Goal: Information Seeking & Learning: Learn about a topic

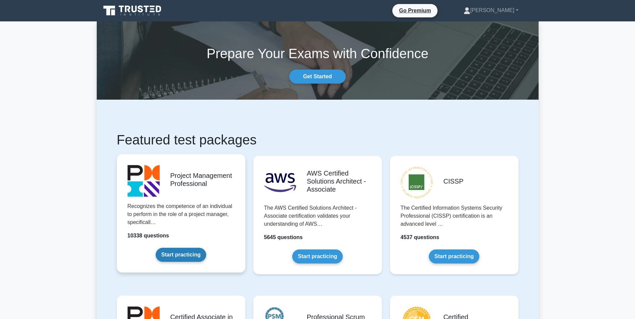
click at [163, 248] on link "Start practicing" at bounding box center [181, 255] width 51 height 14
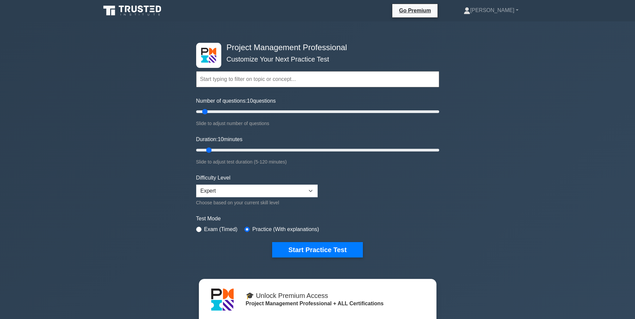
click at [128, 12] on icon at bounding box center [133, 10] width 64 height 13
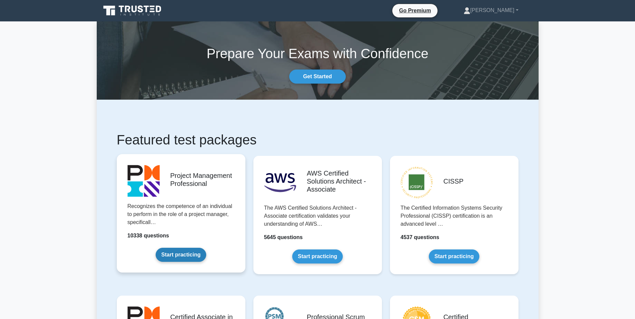
click at [206, 248] on link "Start practicing" at bounding box center [181, 255] width 51 height 14
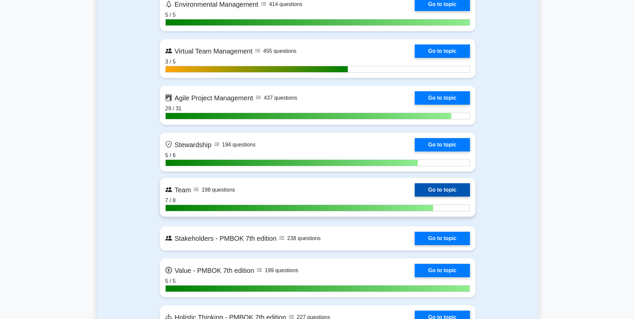
scroll to position [1808, 0]
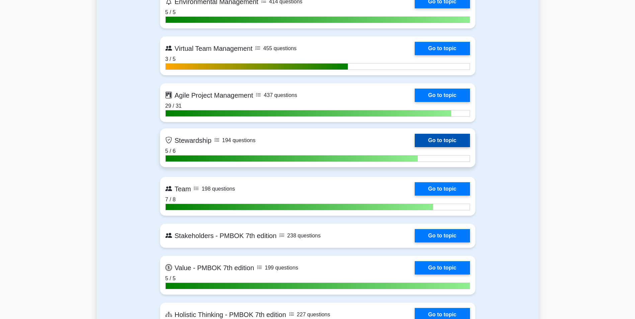
click at [415, 139] on link "Go to topic" at bounding box center [442, 140] width 55 height 13
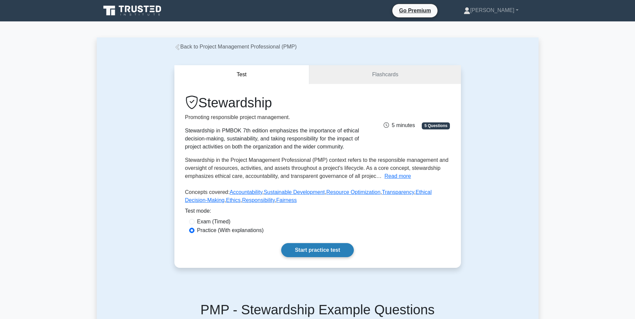
click at [325, 251] on link "Start practice test" at bounding box center [317, 250] width 73 height 14
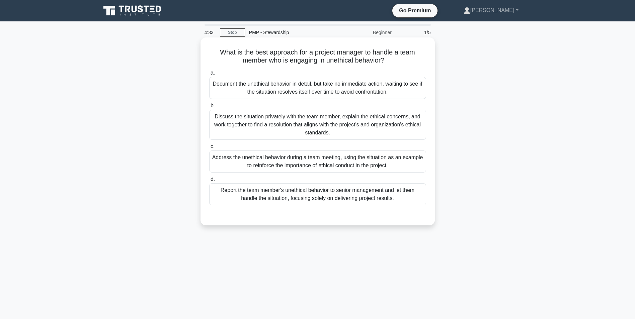
click at [309, 123] on div "Discuss the situation privately with the team member, explain the ethical conce…" at bounding box center [317, 125] width 217 height 30
click at [209, 108] on input "b. Discuss the situation privately with the team member, explain the ethical co…" at bounding box center [209, 106] width 0 height 4
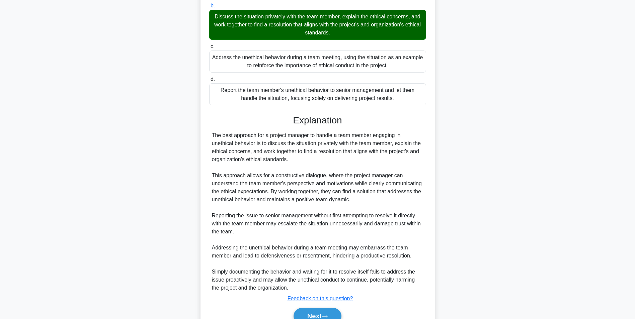
scroll to position [100, 0]
click at [328, 312] on button "Next" at bounding box center [318, 316] width 48 height 16
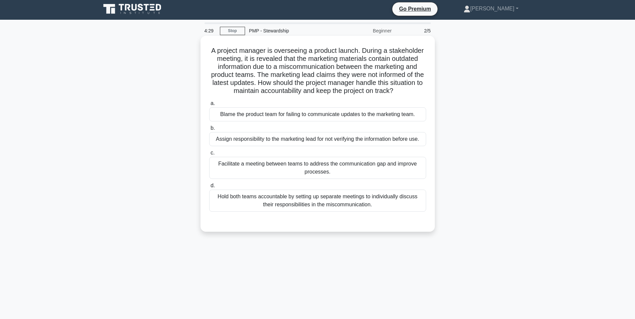
scroll to position [0, 0]
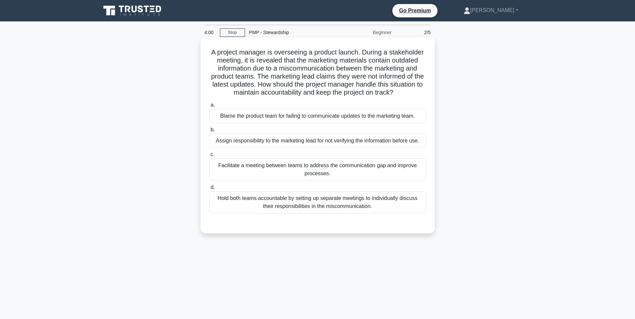
click at [289, 167] on div "Facilitate a meeting between teams to address the communication gap and improve…" at bounding box center [317, 170] width 217 height 22
click at [209, 157] on input "c. Facilitate a meeting between teams to address the communication gap and impr…" at bounding box center [209, 155] width 0 height 4
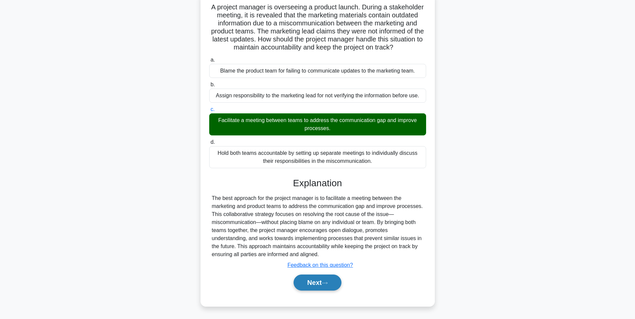
click at [327, 286] on button "Next" at bounding box center [318, 283] width 48 height 16
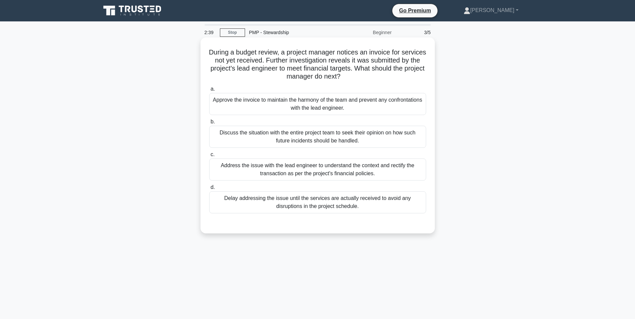
click at [279, 164] on div "Address the issue with the lead engineer to understand the context and rectify …" at bounding box center [317, 170] width 217 height 22
click at [209, 157] on input "c. Address the issue with the lead engineer to understand the context and recti…" at bounding box center [209, 155] width 0 height 4
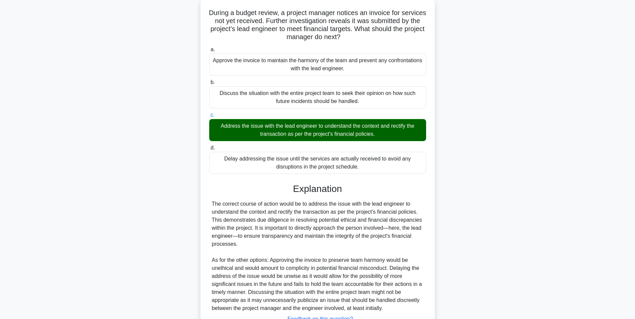
scroll to position [94, 0]
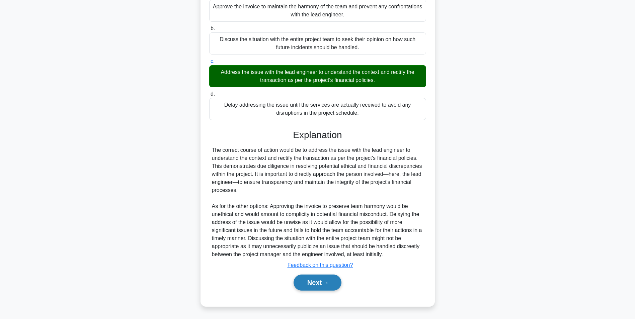
click at [319, 279] on button "Next" at bounding box center [318, 283] width 48 height 16
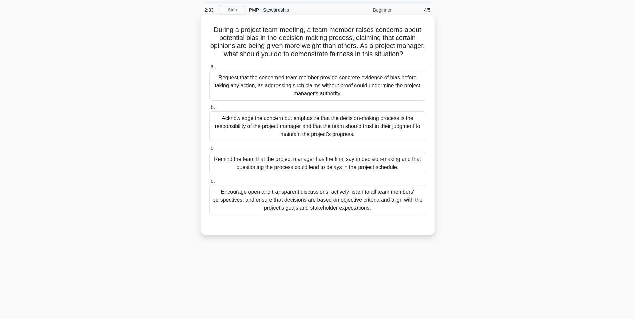
scroll to position [0, 0]
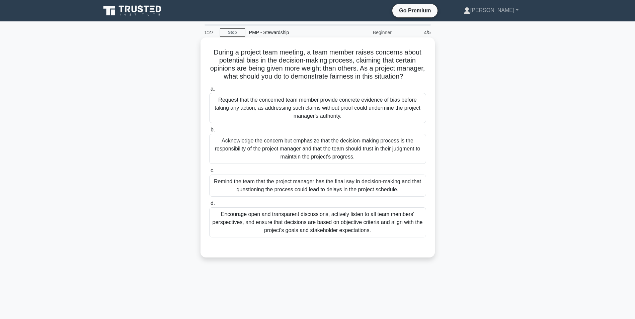
click at [304, 233] on div "Encourage open and transparent discussions, actively listen to all team members…" at bounding box center [317, 223] width 217 height 30
click at [209, 206] on input "d. Encourage open and transparent discussions, actively listen to all team memb…" at bounding box center [209, 204] width 0 height 4
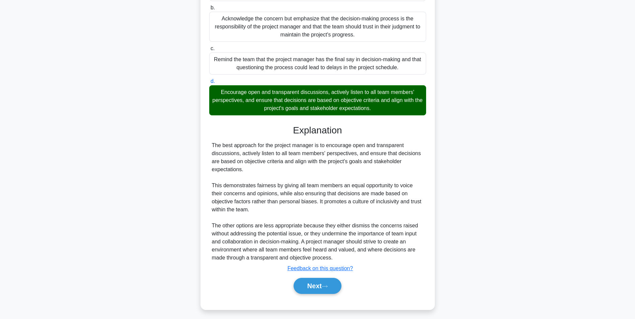
scroll to position [134, 0]
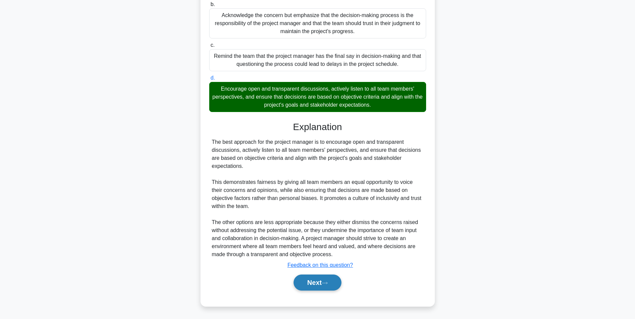
click at [323, 280] on button "Next" at bounding box center [318, 283] width 48 height 16
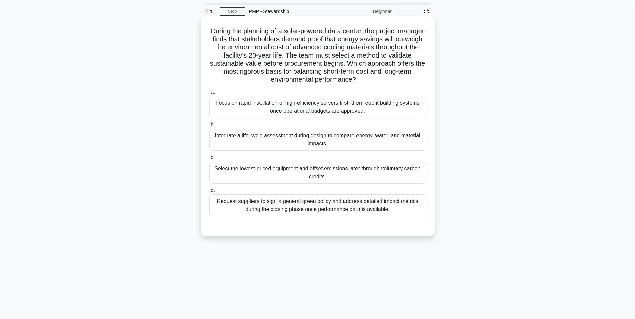
scroll to position [0, 0]
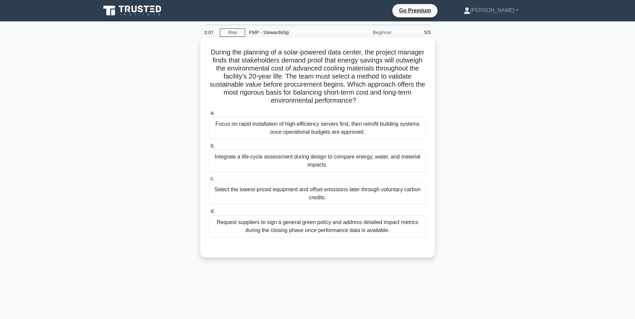
click at [306, 159] on div "Integrate a life-cycle assessment during design to compare energy, water, and m…" at bounding box center [317, 161] width 217 height 22
click at [209, 148] on input "b. Integrate a life-cycle assessment during design to compare energy, water, an…" at bounding box center [209, 146] width 0 height 4
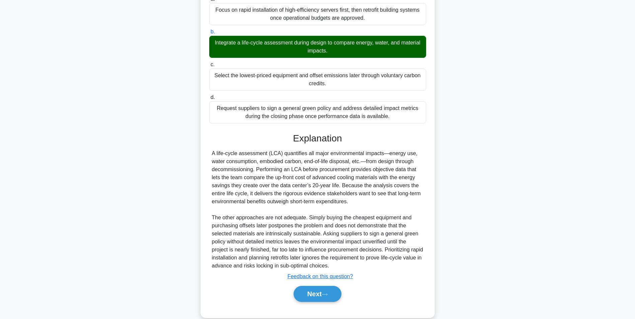
scroll to position [126, 0]
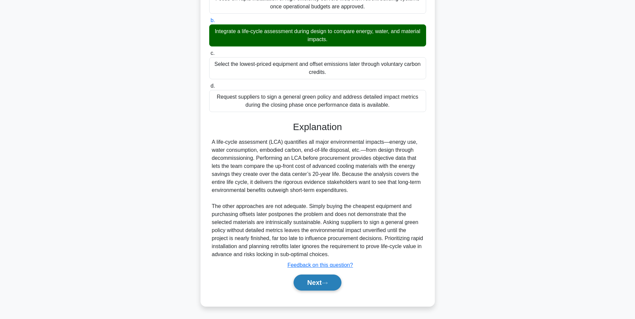
click at [316, 284] on button "Next" at bounding box center [318, 283] width 48 height 16
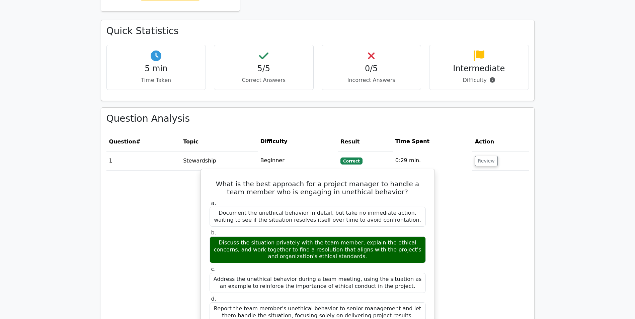
scroll to position [402, 0]
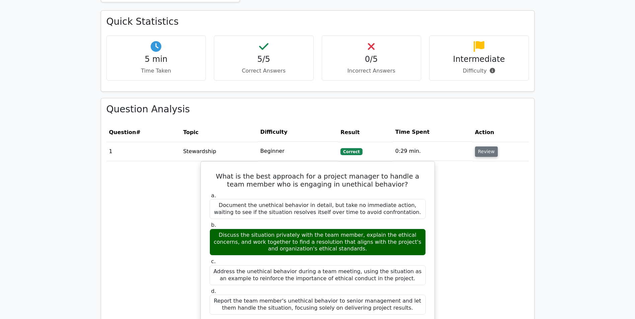
click at [477, 147] on button "Review" at bounding box center [486, 152] width 23 height 10
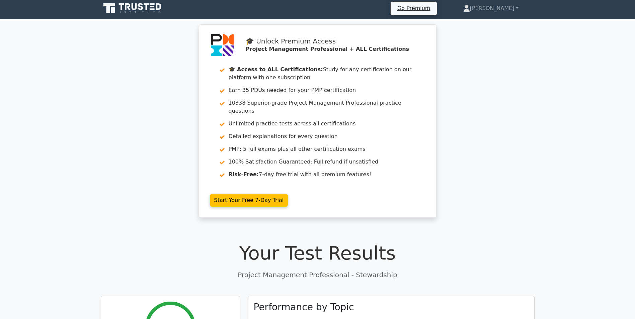
scroll to position [0, 0]
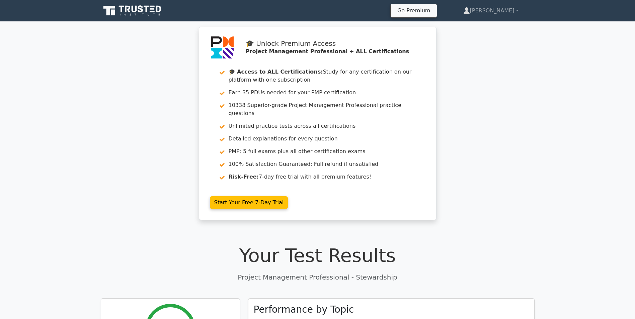
click at [154, 15] on icon at bounding box center [133, 10] width 64 height 13
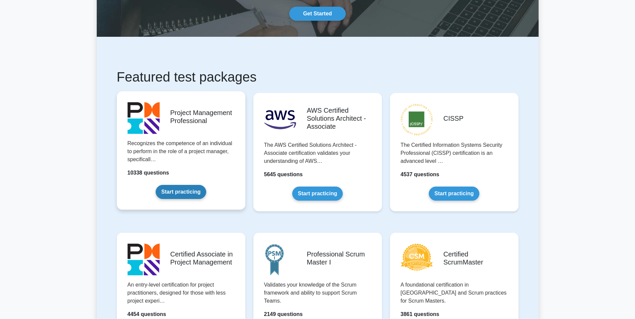
scroll to position [67, 0]
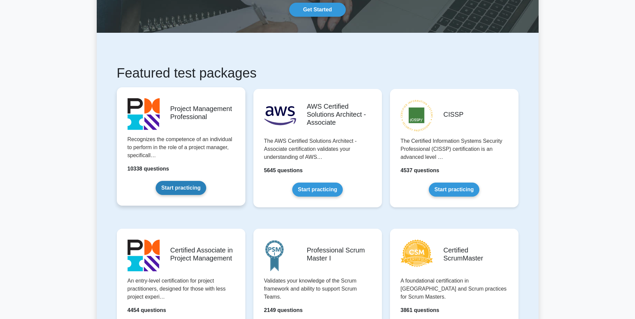
click at [206, 181] on link "Start practicing" at bounding box center [181, 188] width 51 height 14
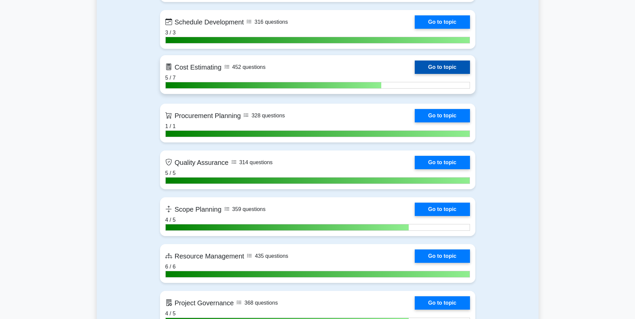
scroll to position [1038, 0]
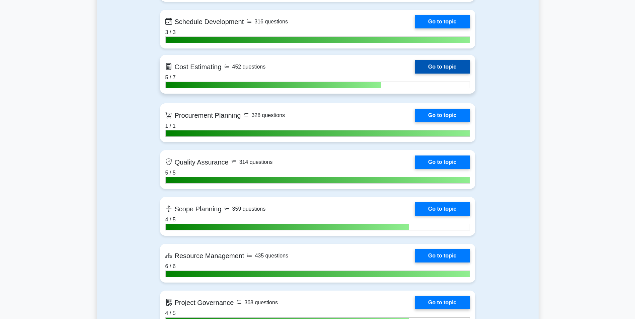
click at [415, 71] on link "Go to topic" at bounding box center [442, 66] width 55 height 13
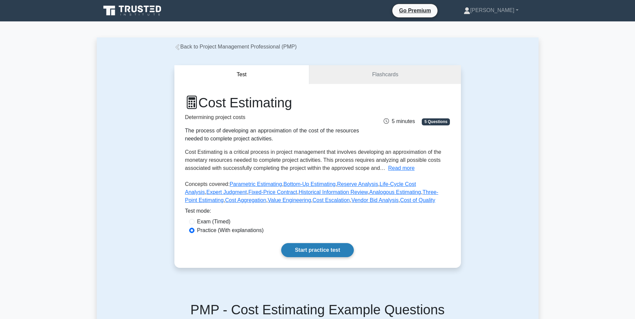
click at [322, 255] on link "Start practice test" at bounding box center [317, 250] width 73 height 14
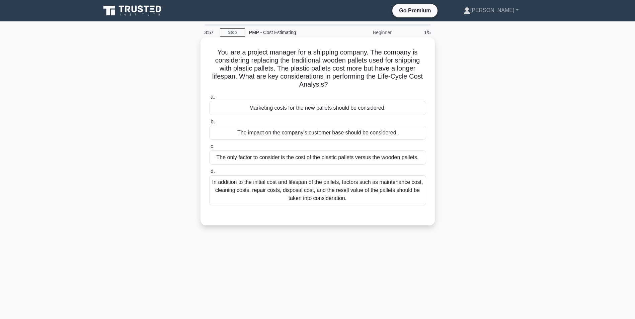
click at [409, 194] on div "In addition to the initial cost and lifespan of the pallets, factors such as ma…" at bounding box center [317, 190] width 217 height 30
click at [209, 174] on input "d. In addition to the initial cost and lifespan of the pallets, factors such as…" at bounding box center [209, 171] width 0 height 4
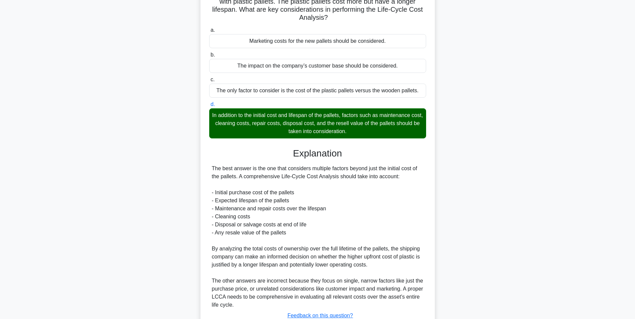
scroll to position [118, 0]
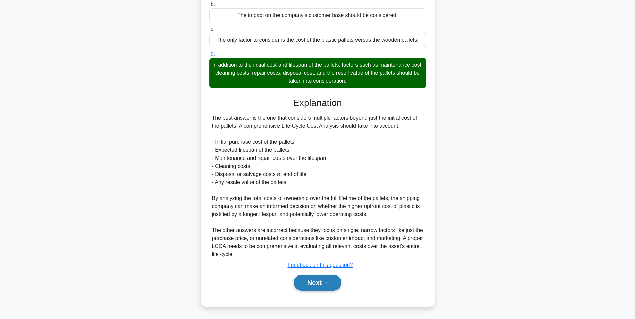
click at [324, 286] on button "Next" at bounding box center [318, 283] width 48 height 16
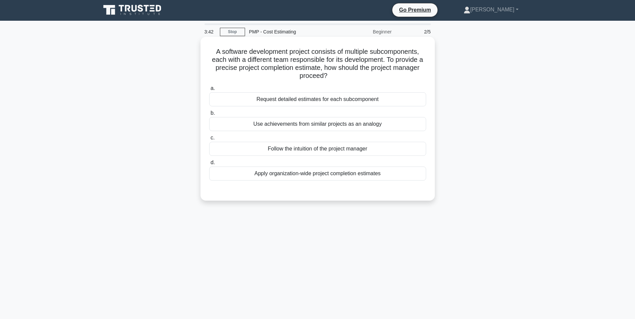
scroll to position [0, 0]
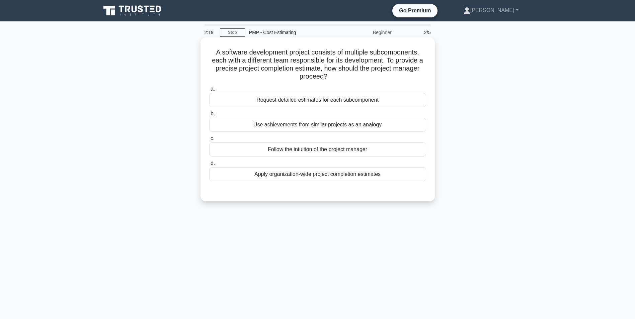
click at [365, 99] on div "Request detailed estimates for each subcomponent" at bounding box center [317, 100] width 217 height 14
click at [209, 91] on input "a. Request detailed estimates for each subcomponent" at bounding box center [209, 89] width 0 height 4
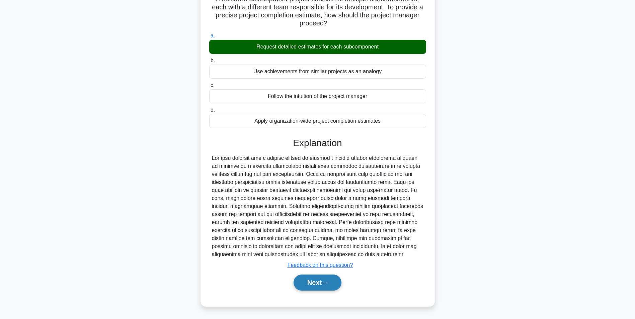
click at [322, 283] on button "Next" at bounding box center [318, 283] width 48 height 16
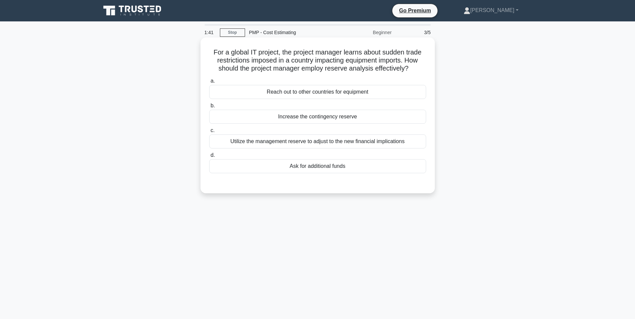
click at [352, 144] on div "Utilize the management reserve to adjust to the new financial implications" at bounding box center [317, 142] width 217 height 14
click at [209, 133] on input "c. Utilize the management reserve to adjust to the new financial implications" at bounding box center [209, 131] width 0 height 4
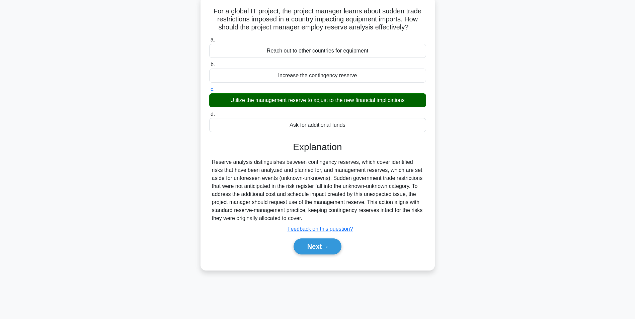
scroll to position [42, 0]
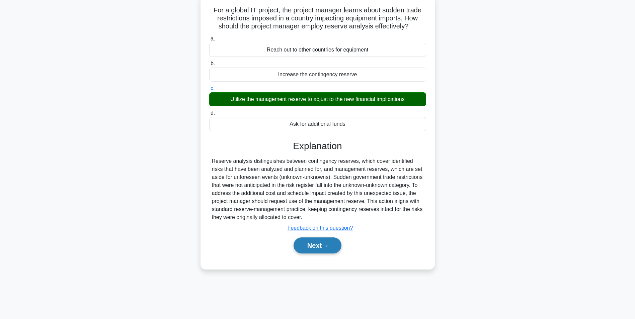
click at [329, 244] on button "Next" at bounding box center [318, 246] width 48 height 16
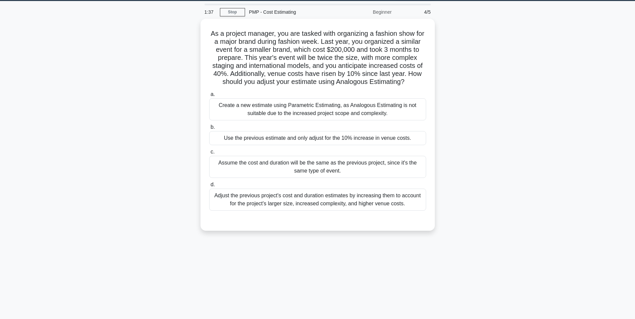
scroll to position [9, 0]
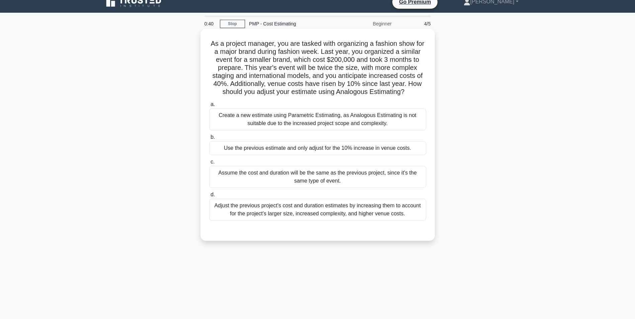
click at [357, 155] on div "Use the previous estimate and only adjust for the 10% increase in venue costs." at bounding box center [317, 148] width 217 height 14
click at [209, 140] on input "b. Use the previous estimate and only adjust for the 10% increase in venue cost…" at bounding box center [209, 137] width 0 height 4
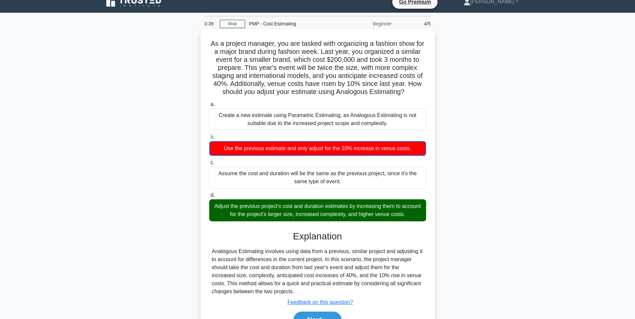
click at [350, 222] on div "Adjust the previous project's cost and duration estimates by increasing them to…" at bounding box center [317, 211] width 217 height 22
click at [209, 198] on input "d. Adjust the previous project's cost and duration estimates by increasing them…" at bounding box center [209, 196] width 0 height 4
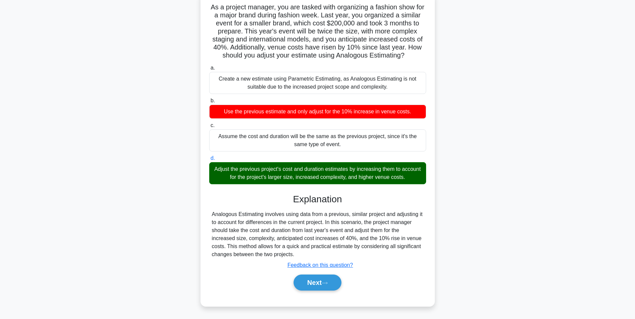
scroll to position [54, 0]
click at [320, 287] on button "Next" at bounding box center [318, 283] width 48 height 16
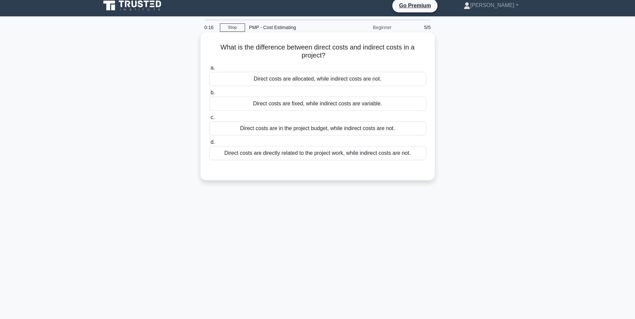
scroll to position [0, 0]
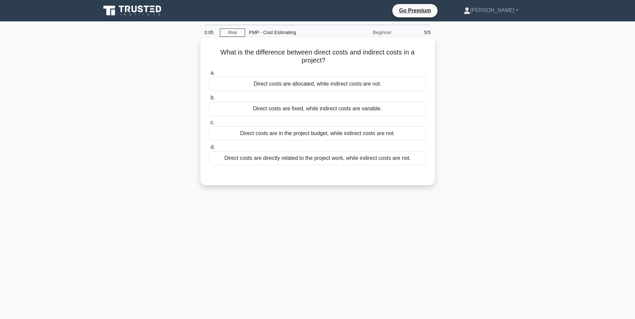
click at [325, 86] on div "Direct costs are allocated, while indirect costs are not." at bounding box center [317, 84] width 217 height 14
click at [209, 75] on input "a. Direct costs are allocated, while indirect costs are not." at bounding box center [209, 73] width 0 height 4
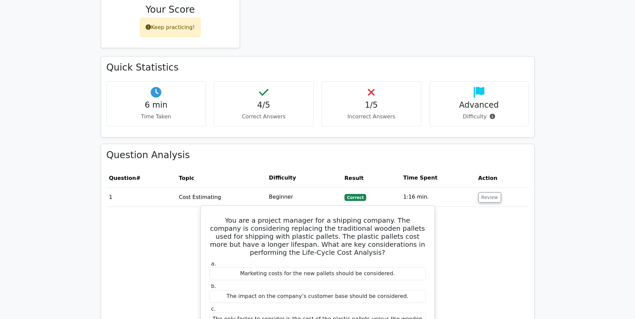
scroll to position [368, 0]
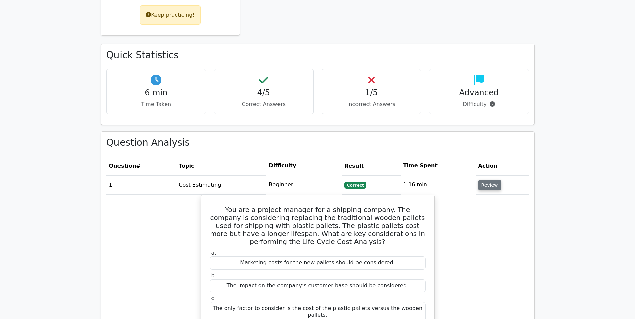
click at [481, 180] on button "Review" at bounding box center [490, 185] width 23 height 10
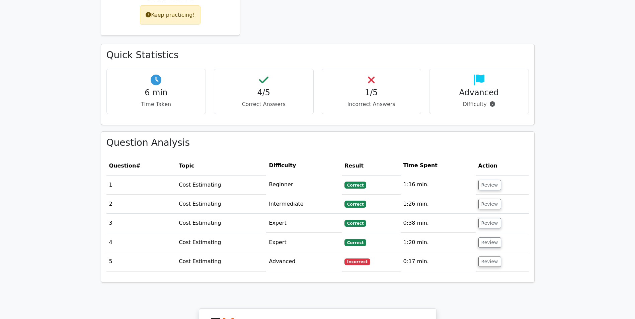
scroll to position [435, 0]
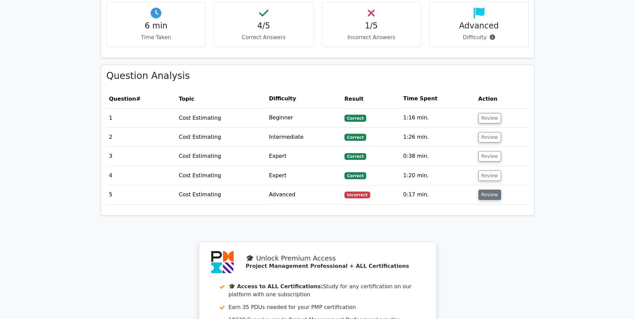
click at [482, 190] on button "Review" at bounding box center [490, 195] width 23 height 10
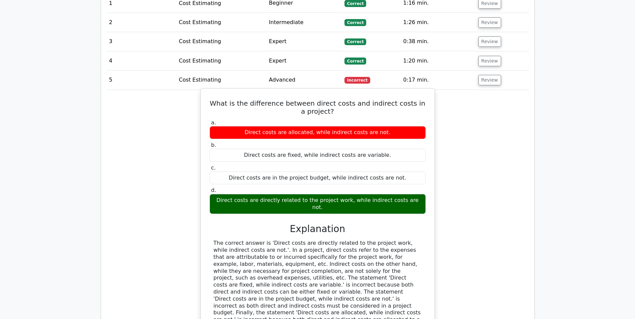
scroll to position [536, 0]
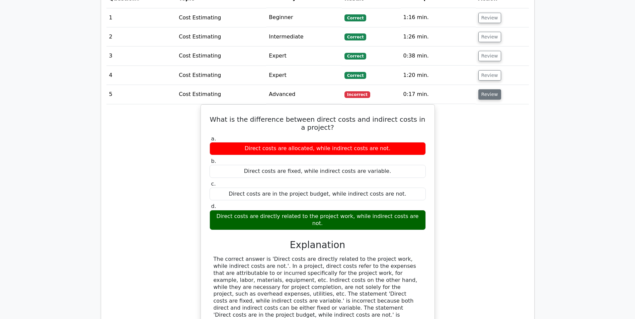
click at [492, 89] on button "Review" at bounding box center [490, 94] width 23 height 10
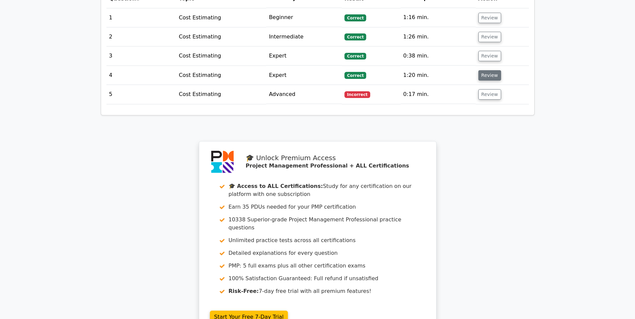
click at [490, 70] on button "Review" at bounding box center [490, 75] width 23 height 10
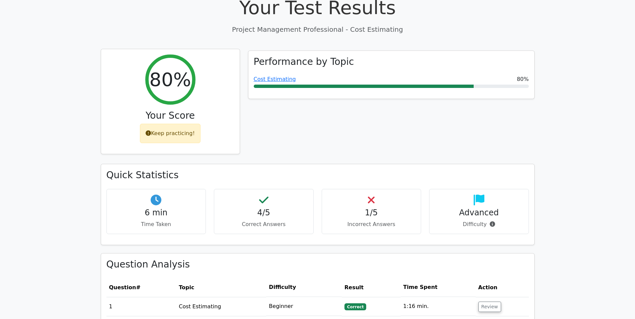
scroll to position [234, 0]
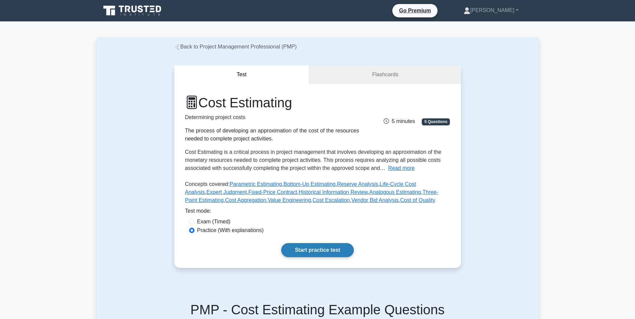
click at [302, 247] on link "Start practice test" at bounding box center [317, 250] width 73 height 14
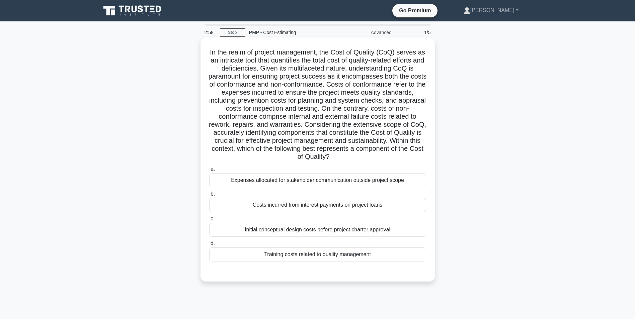
click at [283, 254] on div "Training costs related to quality management" at bounding box center [317, 255] width 217 height 14
click at [209, 246] on input "d. Training costs related to quality management" at bounding box center [209, 244] width 0 height 4
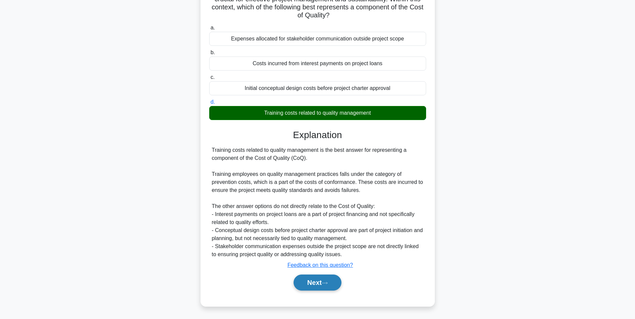
click at [341, 280] on button "Next" at bounding box center [318, 283] width 48 height 16
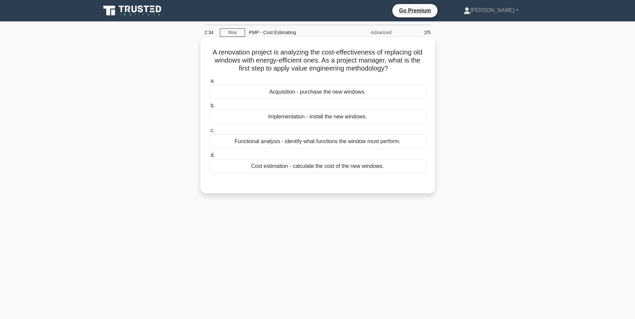
click at [285, 166] on div "Cost estimation - calculate the cost of the new windows." at bounding box center [317, 166] width 217 height 14
click at [209, 158] on input "d. Cost estimation - calculate the cost of the new windows." at bounding box center [209, 155] width 0 height 4
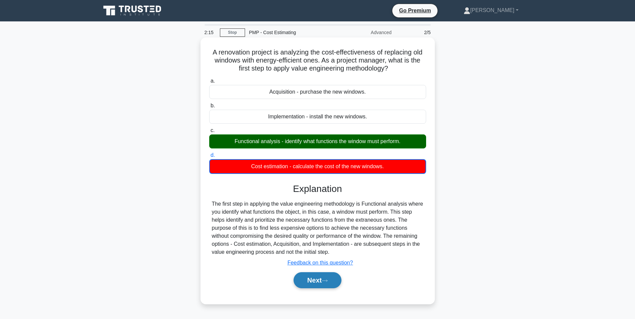
click at [324, 287] on button "Next" at bounding box center [318, 281] width 48 height 16
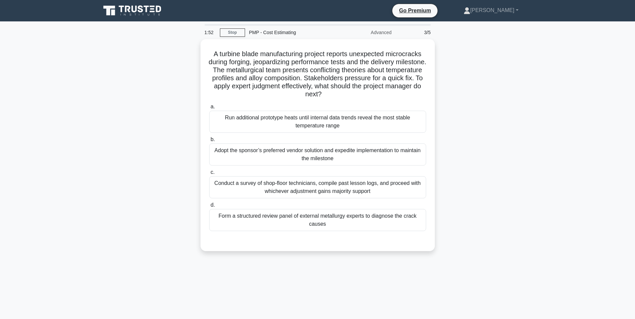
click at [143, 7] on icon at bounding box center [133, 10] width 64 height 13
